Goal: Task Accomplishment & Management: Manage account settings

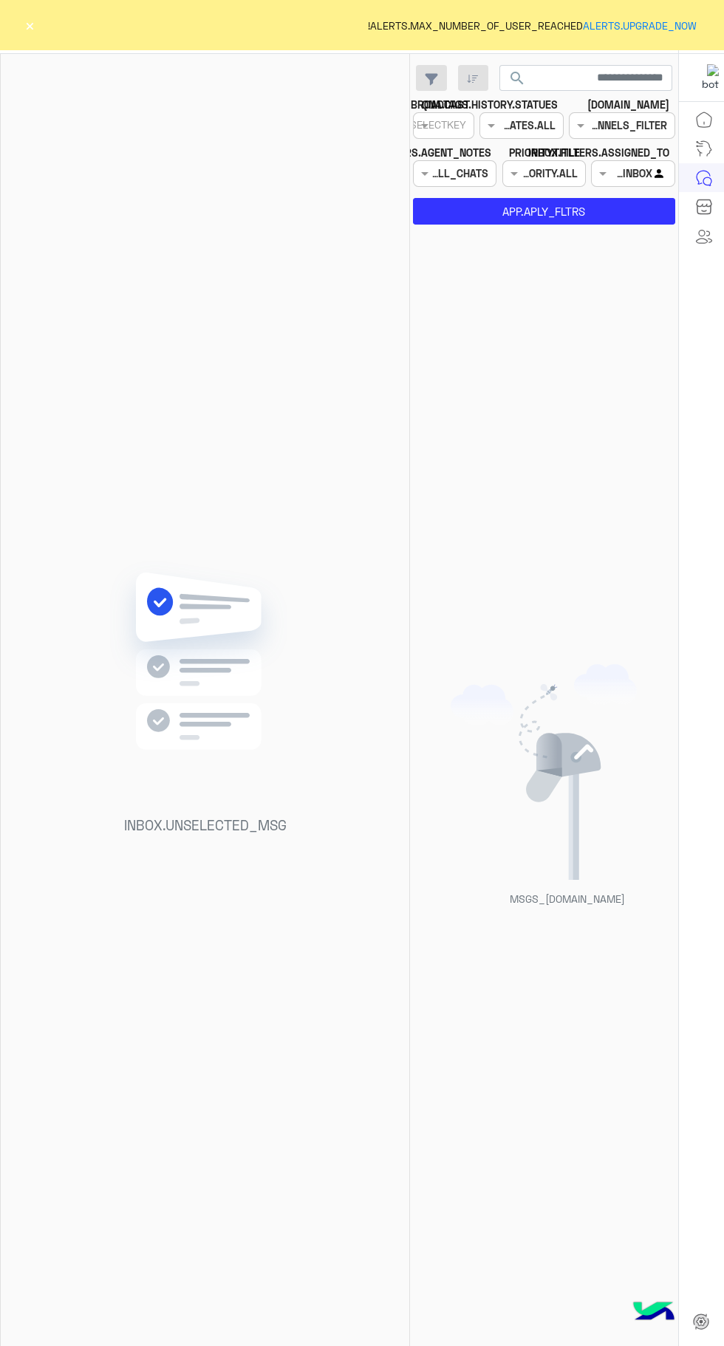
click at [41, 59] on div "INBOX.UNSELECTED_MSG" at bounding box center [205, 703] width 408 height 1298
click at [49, 32] on div "ALERTS.MAX_NUMBER_OF_USER_REACHED ALERTS.UPGRADE_NOW ! ×" at bounding box center [362, 25] width 724 height 50
click at [61, 62] on div "INBOX.UNSELECTED_MSG" at bounding box center [205, 703] width 408 height 1298
click at [38, 32] on div "ALERTS.MAX_NUMBER_OF_USER_REACHED ALERTS.UPGRADE_NOW ! ×" at bounding box center [362, 25] width 724 height 50
click at [72, 32] on div "ALERTS.MAX_NUMBER_OF_USER_REACHED ALERTS.UPGRADE_NOW ! ×" at bounding box center [362, 25] width 724 height 50
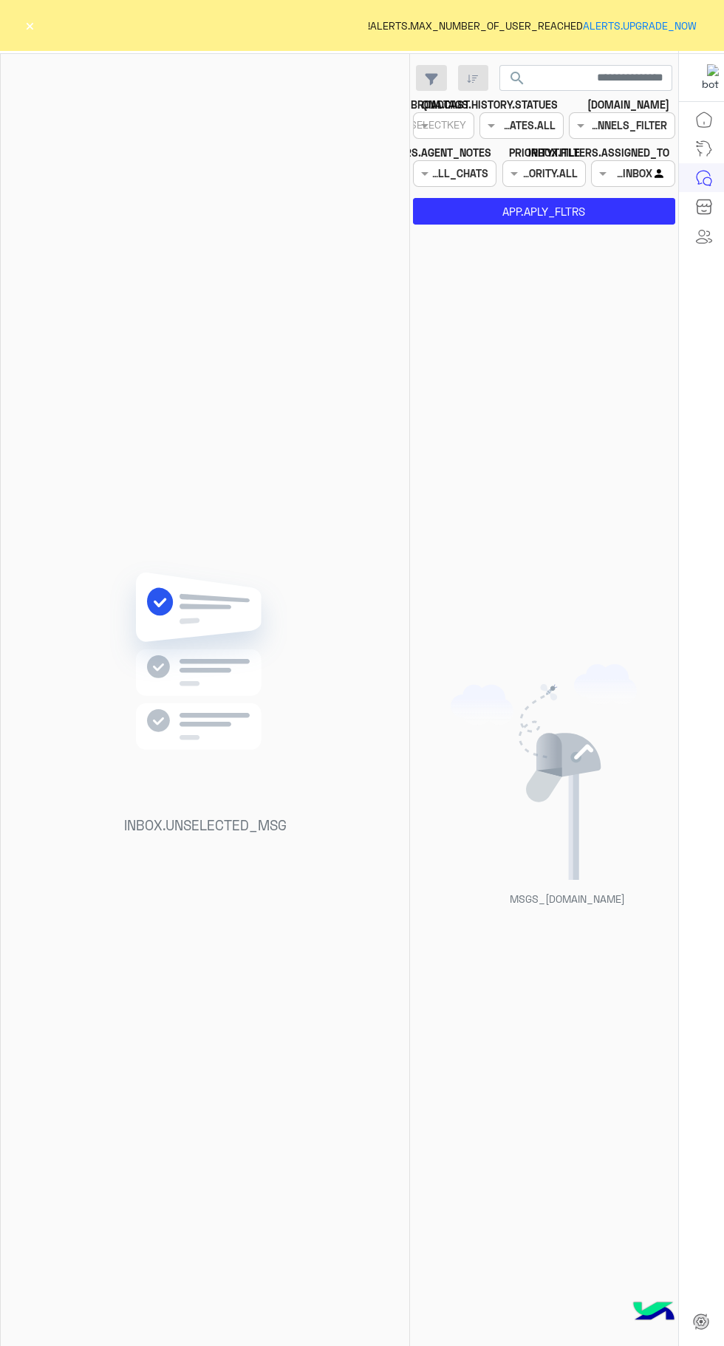
click at [38, 32] on div "ALERTS.MAX_NUMBER_OF_USER_REACHED ALERTS.UPGRADE_NOW ! ×" at bounding box center [362, 25] width 724 height 50
click at [72, 30] on div "ALERTS.MAX_NUMBER_OF_USER_REACHED ALERTS.UPGRADE_NOW ! ×" at bounding box center [362, 25] width 724 height 50
click at [60, 29] on div "ALERTS.MAX_NUMBER_OF_USER_REACHED ALERTS.UPGRADE_NOW ! ×" at bounding box center [362, 25] width 724 height 50
click at [33, 26] on button "×" at bounding box center [29, 25] width 15 height 15
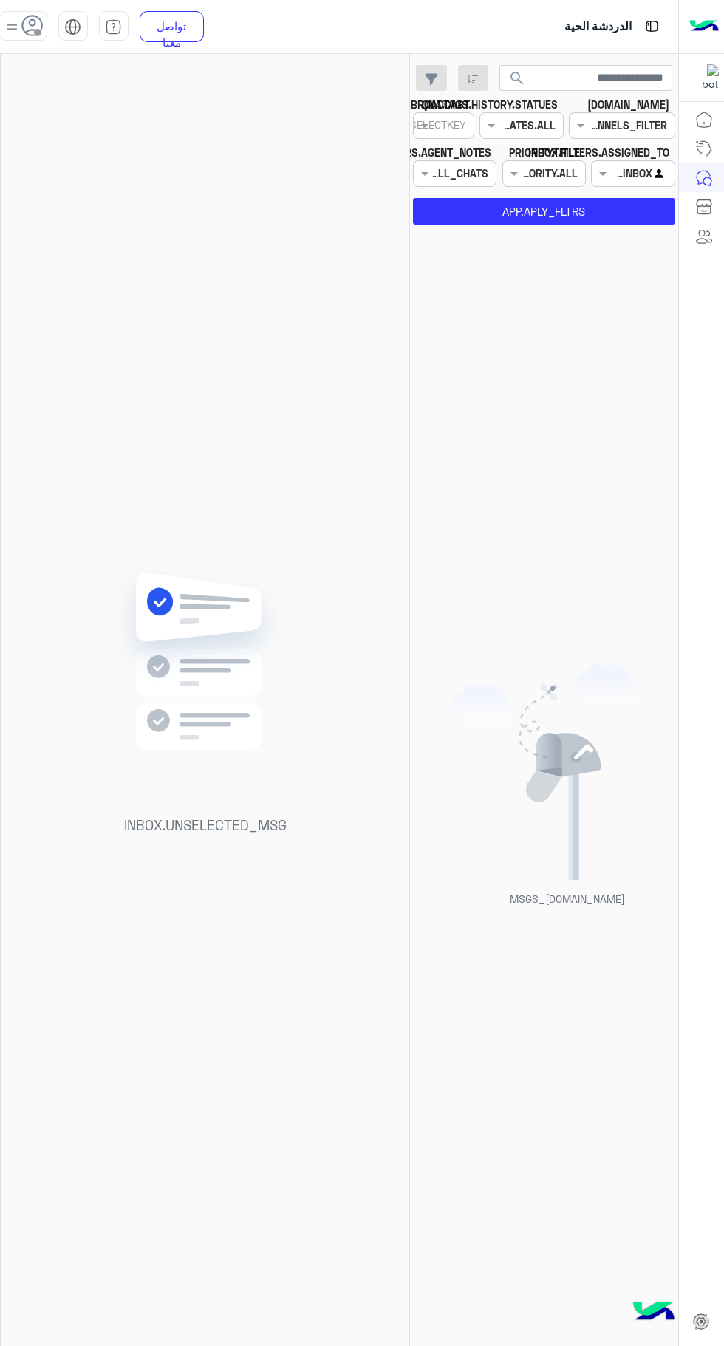
click at [33, 34] on icon at bounding box center [32, 26] width 22 height 22
click at [284, 245] on div "INBOX.UNSELECTED_MSG" at bounding box center [205, 703] width 408 height 1298
